Goal: Find specific page/section: Find specific page/section

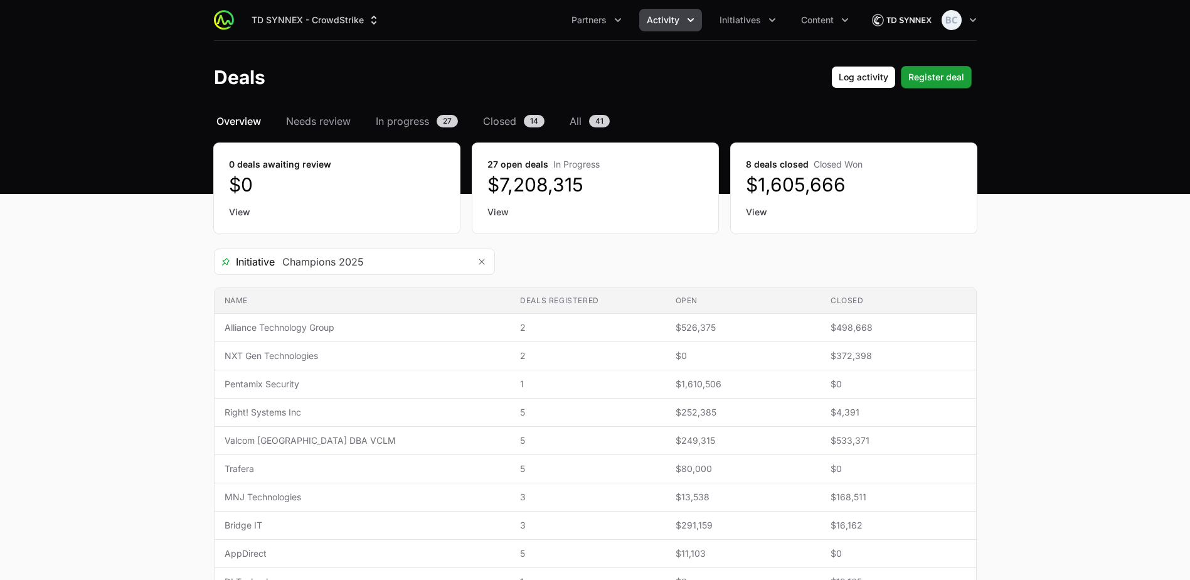
click at [233, 125] on span "Overview" at bounding box center [238, 121] width 45 height 15
click at [233, 120] on span "Overview" at bounding box center [238, 121] width 45 height 15
click at [743, 18] on span "Initiatives" at bounding box center [740, 20] width 41 height 13
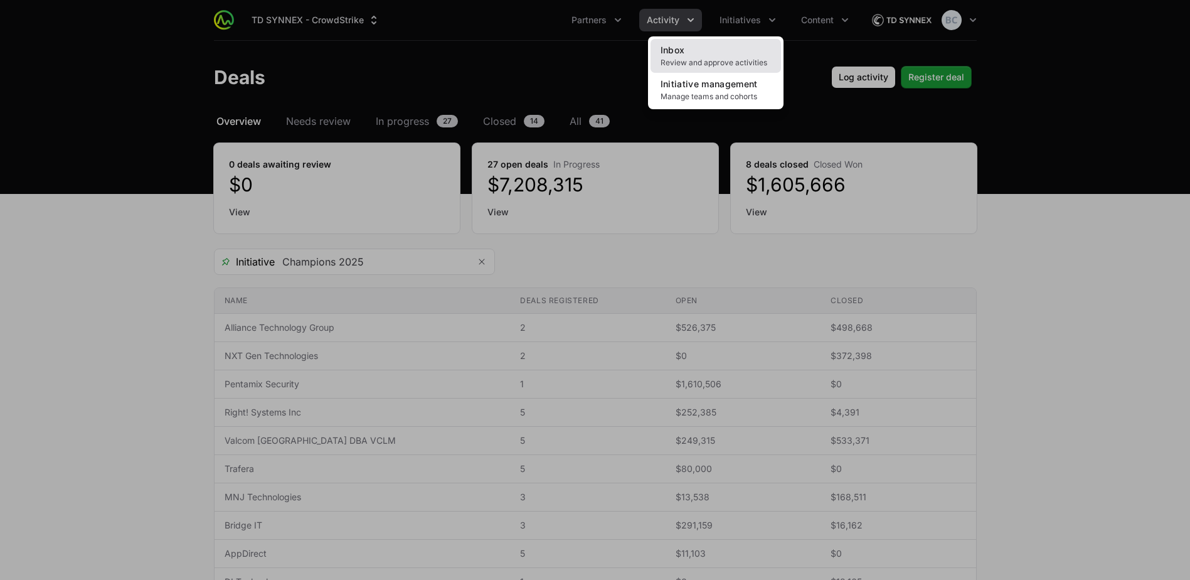
click at [768, 47] on link "Inbox Review and approve activities" at bounding box center [716, 56] width 131 height 34
click at [754, 26] on div "Initiatives menu" at bounding box center [595, 290] width 1190 height 580
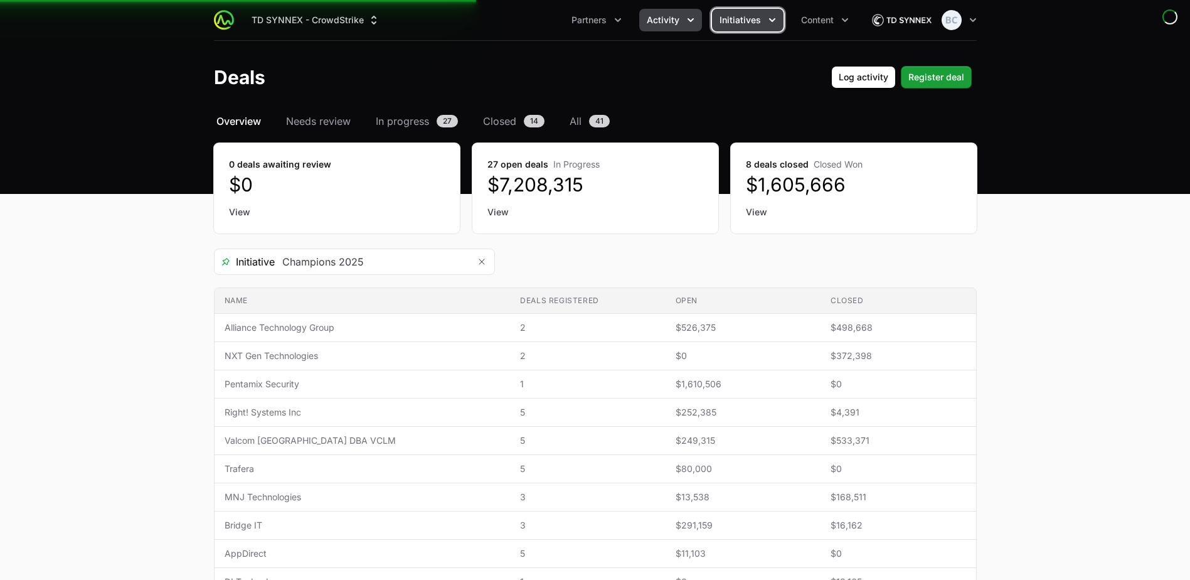
click at [737, 24] on span "Initiatives" at bounding box center [740, 20] width 41 height 13
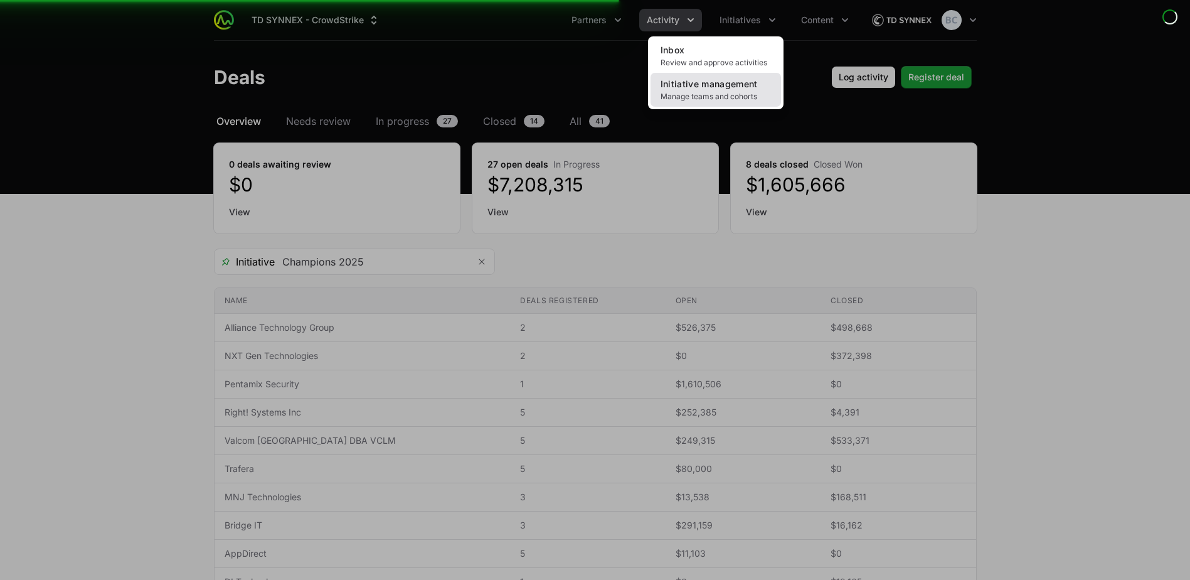
click at [742, 95] on span "Manage teams and cohorts" at bounding box center [716, 97] width 110 height 10
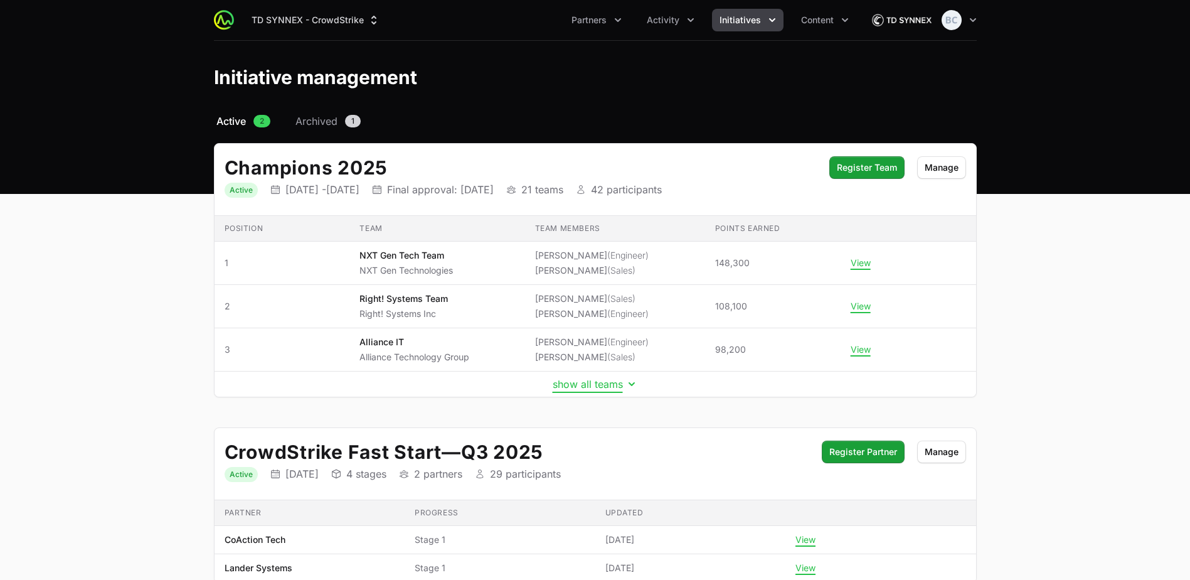
click at [572, 381] on button "show all teams" at bounding box center [595, 384] width 85 height 13
